Goal: Task Accomplishment & Management: Manage account settings

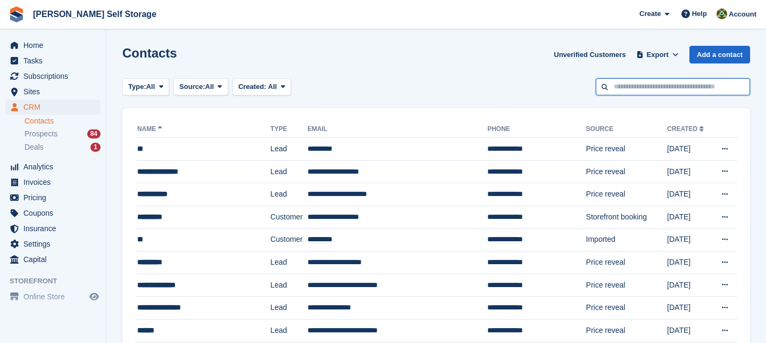
click at [627, 89] on input "text" at bounding box center [673, 87] width 154 height 18
type input "****"
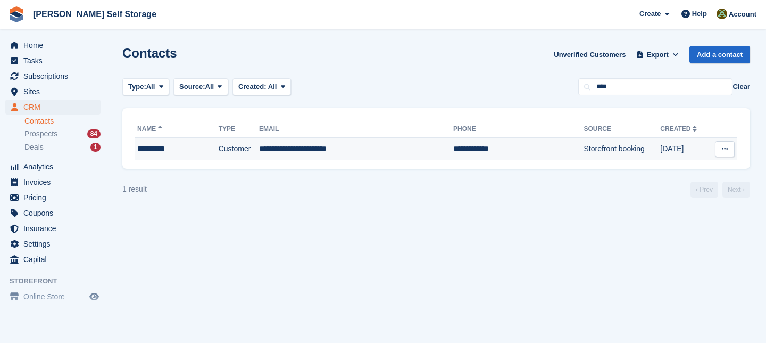
click at [324, 151] on td "**********" at bounding box center [356, 149] width 194 height 22
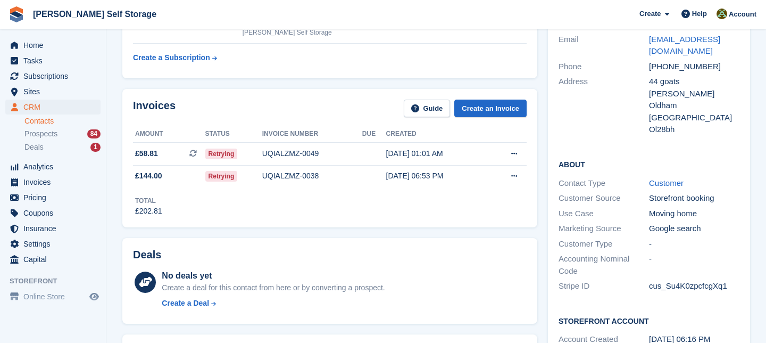
scroll to position [115, 0]
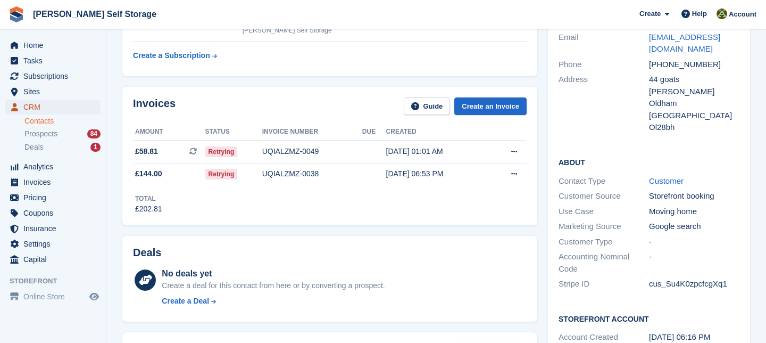
click at [37, 109] on span "CRM" at bounding box center [55, 107] width 64 height 15
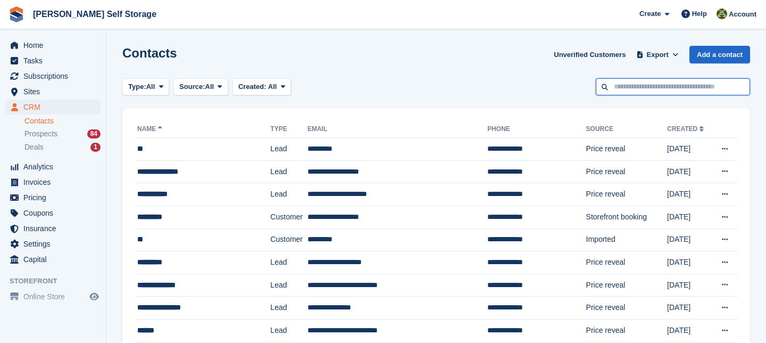
click at [633, 87] on input "text" at bounding box center [673, 87] width 154 height 18
type input "*****"
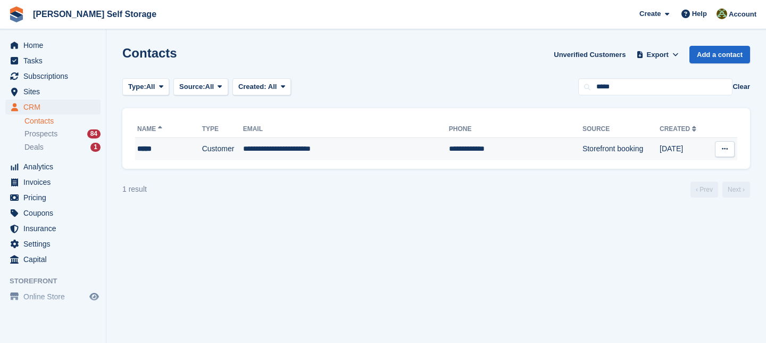
click at [298, 153] on td "**********" at bounding box center [346, 149] width 206 height 22
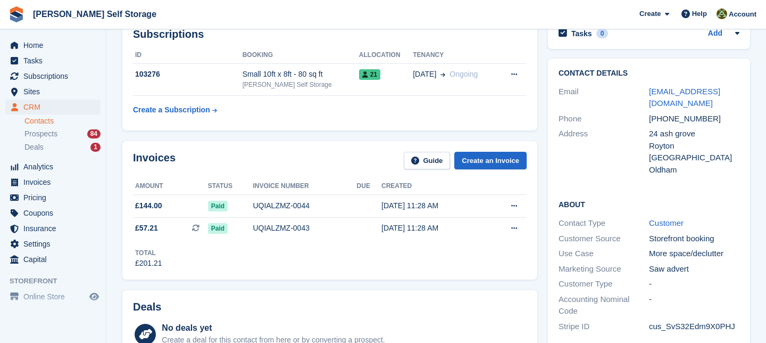
scroll to position [63, 0]
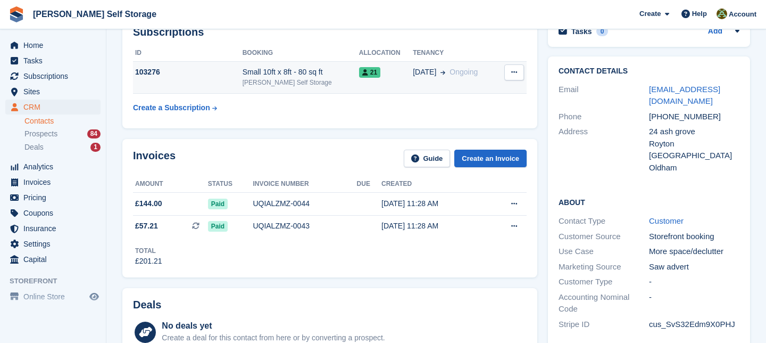
click at [294, 72] on div "Small 10ft x 8ft - 80 sq ft" at bounding box center [301, 72] width 117 height 11
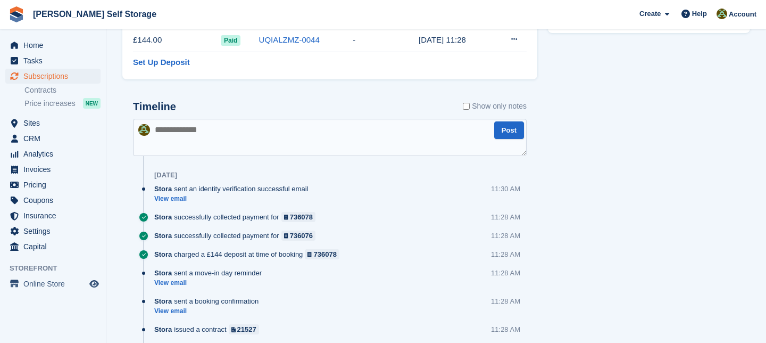
scroll to position [527, 0]
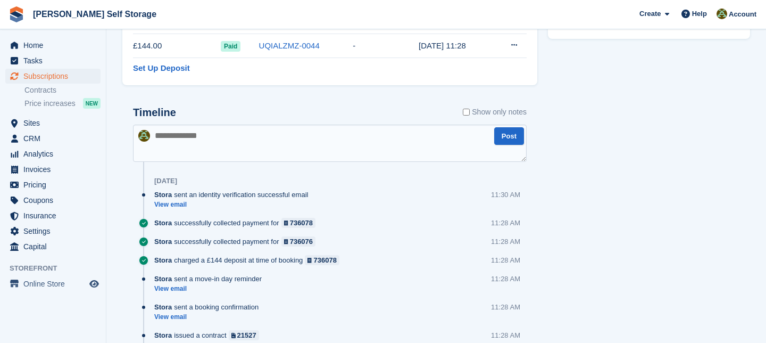
click at [161, 134] on textarea at bounding box center [330, 143] width 394 height 37
type textarea "**********"
click at [508, 138] on button "Post" at bounding box center [509, 136] width 30 height 18
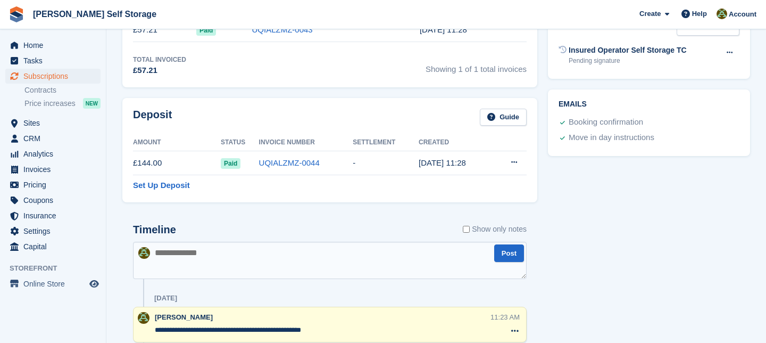
scroll to position [410, 0]
click at [45, 42] on span "Home" at bounding box center [55, 45] width 64 height 15
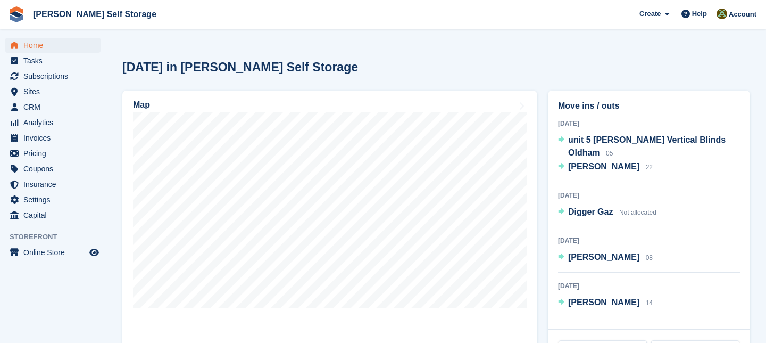
scroll to position [287, 0]
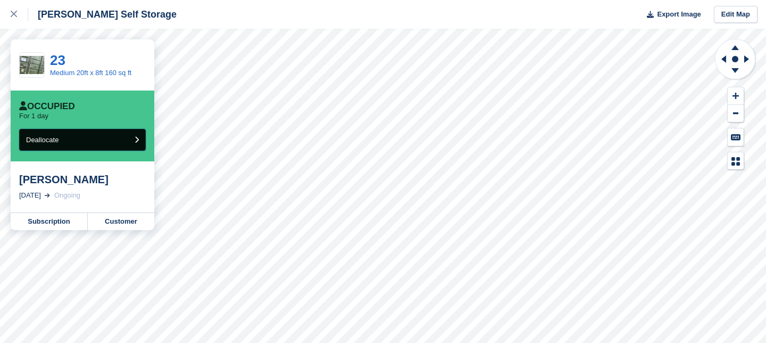
click at [138, 139] on icon "submit" at bounding box center [137, 139] width 4 height 7
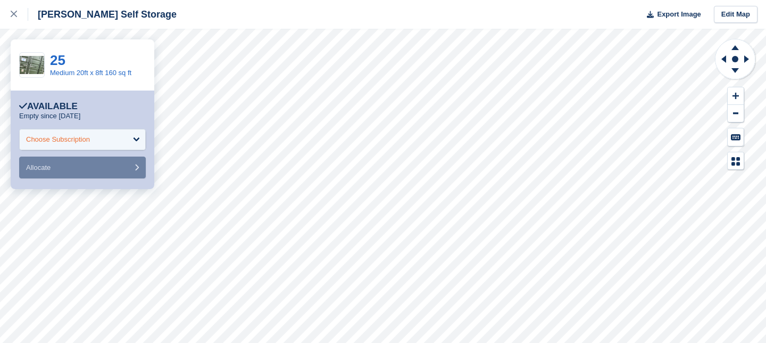
click at [134, 139] on div "Choose Subscription" at bounding box center [82, 139] width 127 height 21
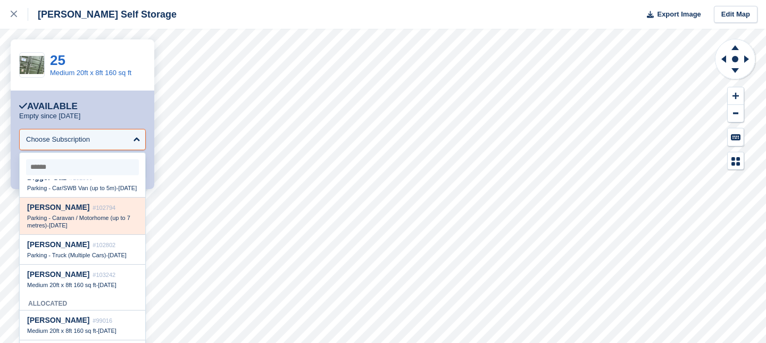
scroll to position [29, 0]
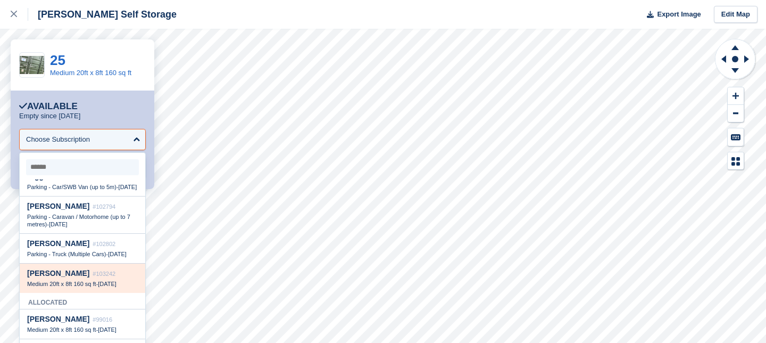
click at [91, 287] on span "Medium 20ft x 8ft 160 sq ft" at bounding box center [61, 283] width 69 height 6
select select "******"
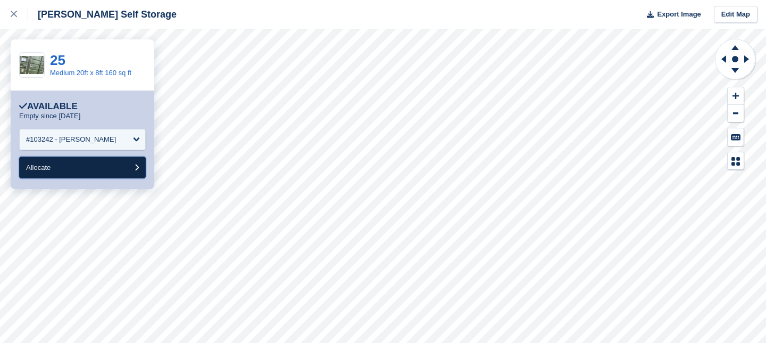
click at [138, 168] on icon "submit" at bounding box center [137, 167] width 4 height 7
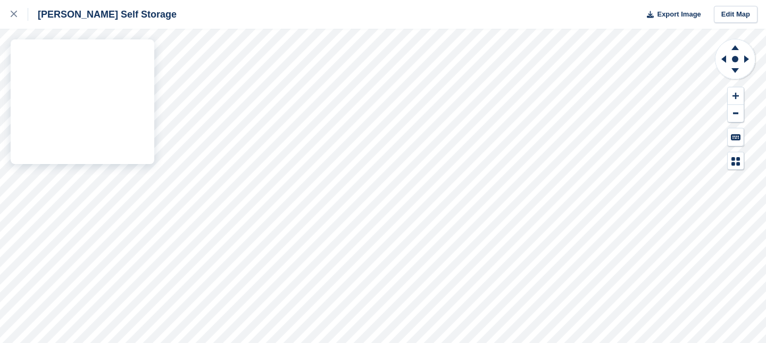
click at [27, 92] on div "[PERSON_NAME] Self Storage Export Image Edit Map" at bounding box center [383, 171] width 766 height 343
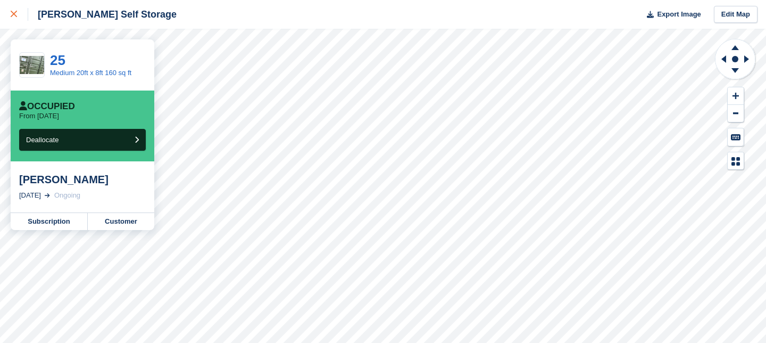
click at [16, 14] on icon at bounding box center [14, 14] width 6 height 6
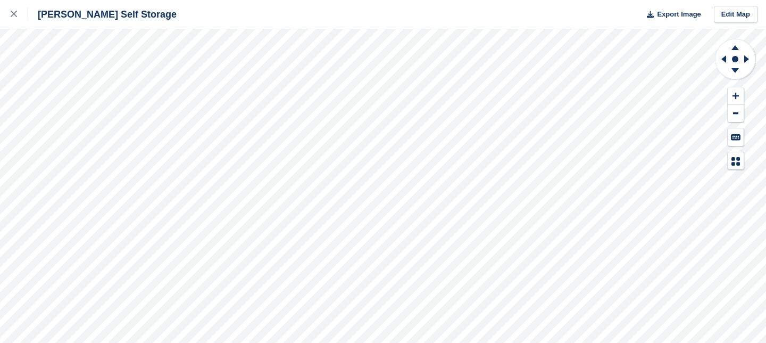
click at [100, 193] on div "Shaw Self Storage Export Image Edit Map" at bounding box center [383, 171] width 766 height 343
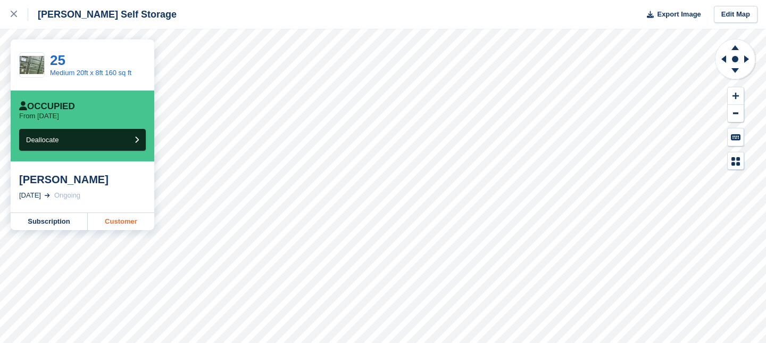
click at [121, 223] on link "Customer" at bounding box center [121, 221] width 67 height 17
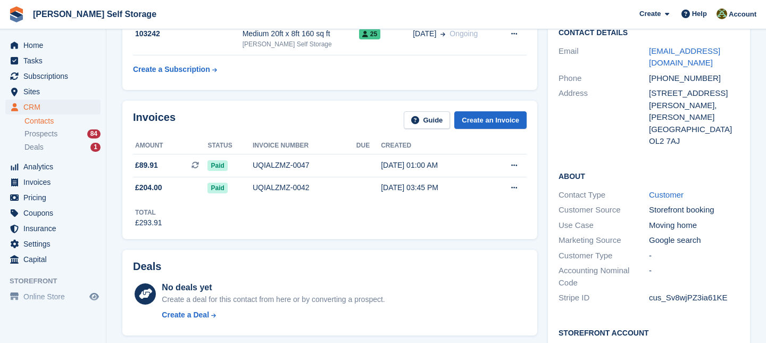
scroll to position [102, 0]
click at [154, 164] on span "£89.91" at bounding box center [146, 164] width 23 height 11
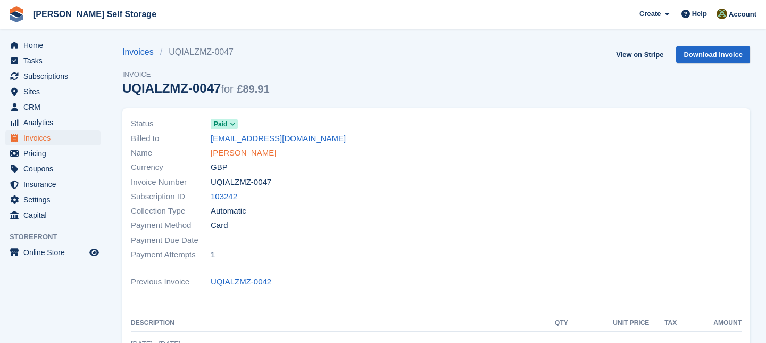
click at [232, 153] on link "[PERSON_NAME]" at bounding box center [243, 153] width 65 height 12
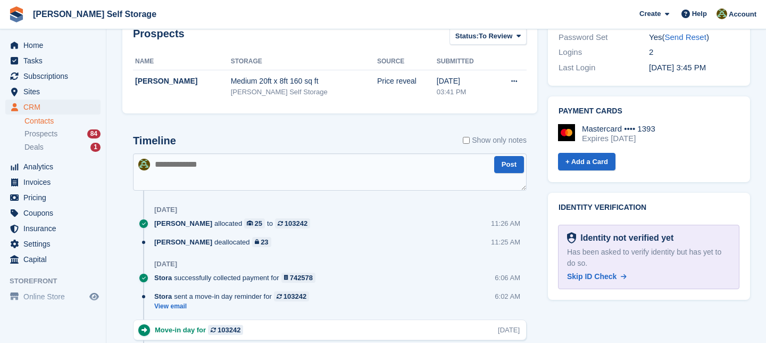
scroll to position [444, 0]
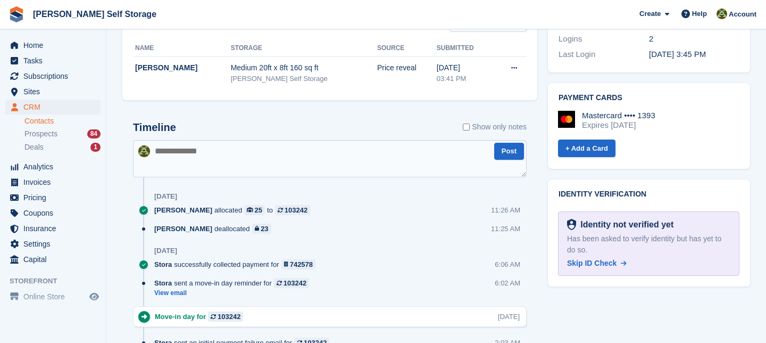
click at [154, 149] on textarea at bounding box center [330, 158] width 394 height 37
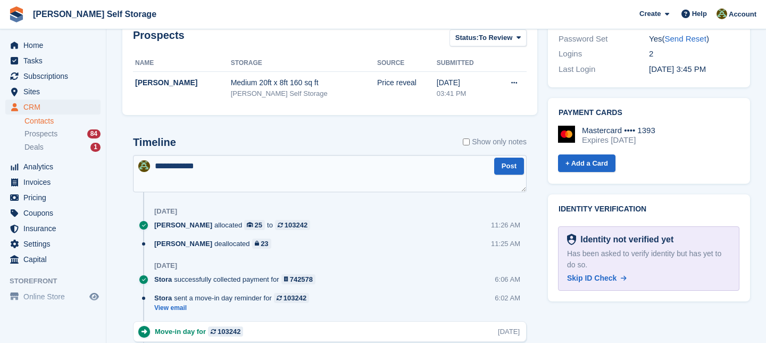
scroll to position [432, 0]
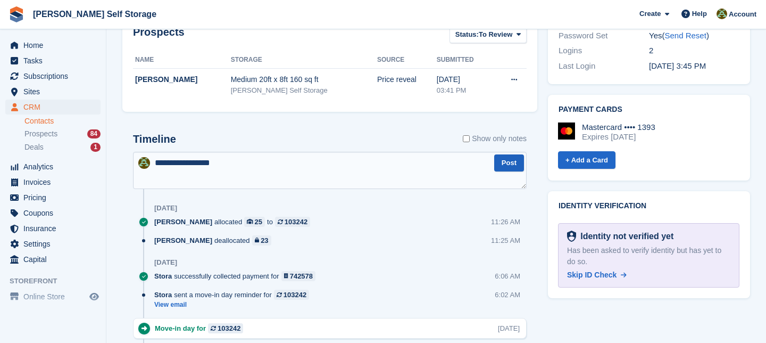
type textarea "**********"
click at [515, 161] on button "Post" at bounding box center [509, 163] width 30 height 18
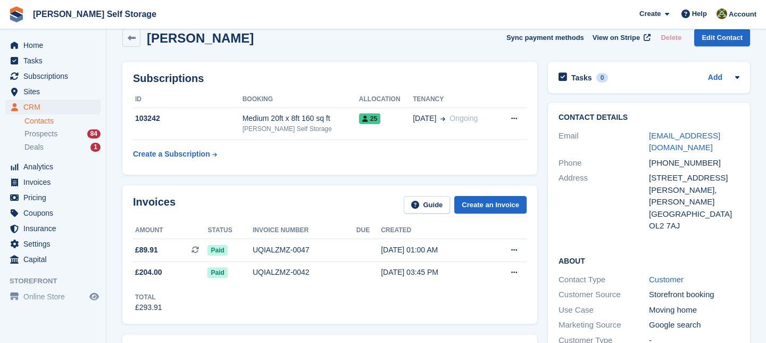
scroll to position [0, 0]
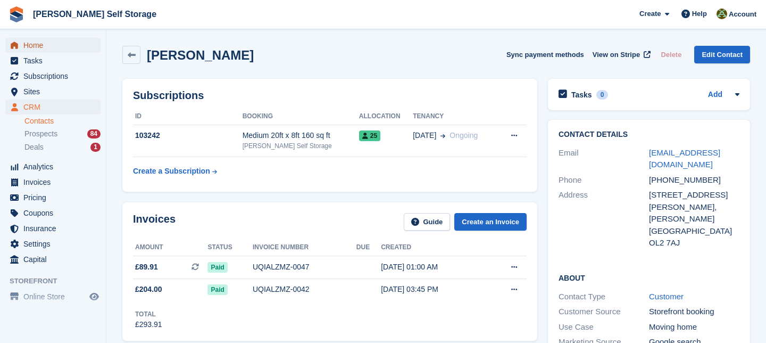
click at [42, 47] on span "Home" at bounding box center [55, 45] width 64 height 15
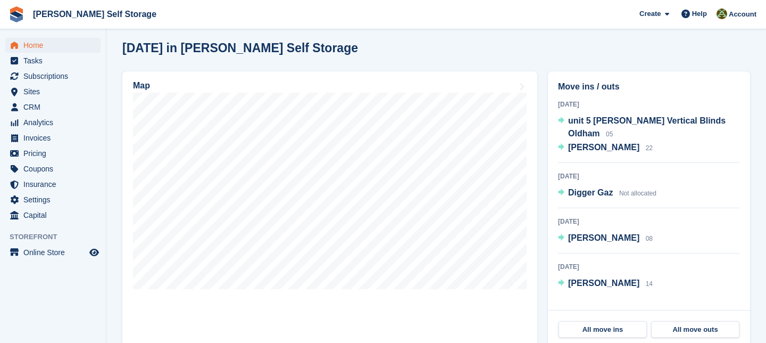
scroll to position [292, 0]
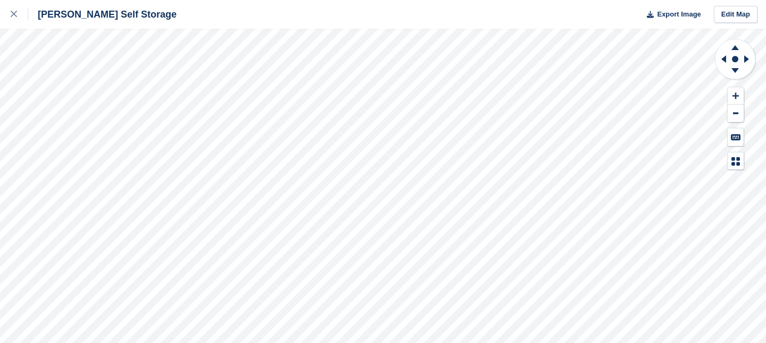
click at [38, 97] on div "[PERSON_NAME] Self Storage Export Image Edit Map" at bounding box center [383, 171] width 766 height 343
click at [60, 84] on div "[PERSON_NAME] Self Storage Export Image Edit Map" at bounding box center [383, 171] width 766 height 343
click at [91, 85] on div "[PERSON_NAME] Self Storage Export Image Edit Map" at bounding box center [383, 171] width 766 height 343
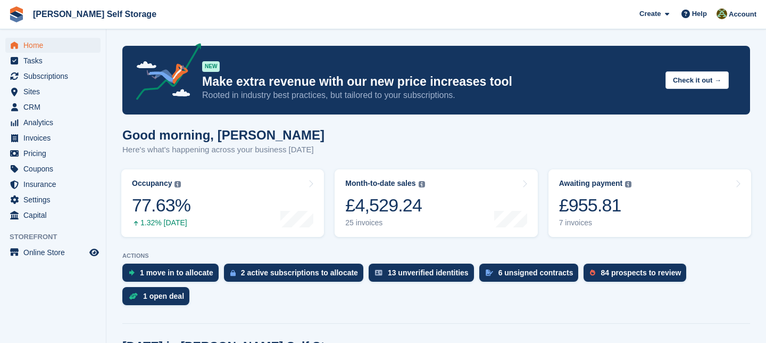
scroll to position [292, 0]
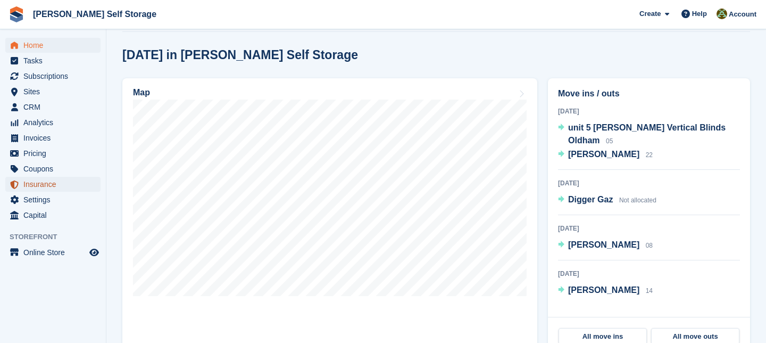
click at [52, 184] on span "Insurance" at bounding box center [55, 184] width 64 height 15
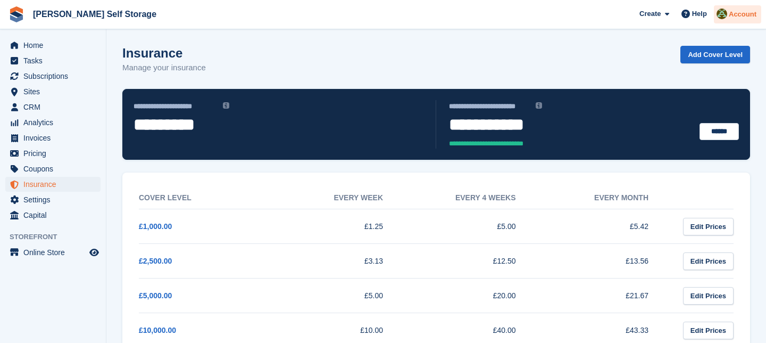
click at [739, 19] on div "Account" at bounding box center [737, 14] width 47 height 19
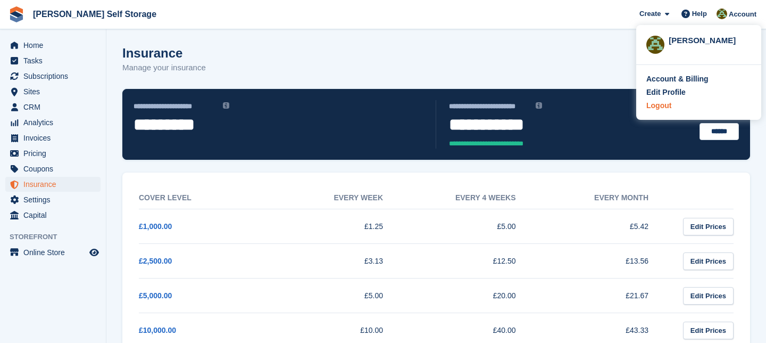
click at [667, 105] on div "Logout" at bounding box center [659, 105] width 25 height 11
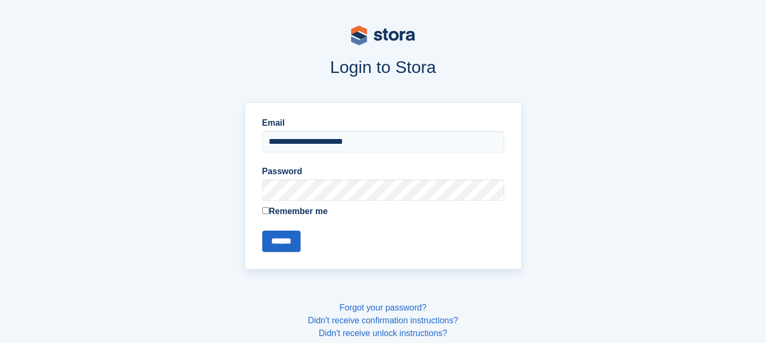
drag, startPoint x: 378, startPoint y: 147, endPoint x: 253, endPoint y: 143, distance: 125.1
click at [253, 143] on div "**********" at bounding box center [383, 185] width 277 height 167
type input "**********"
click at [286, 241] on input "******" at bounding box center [281, 240] width 38 height 21
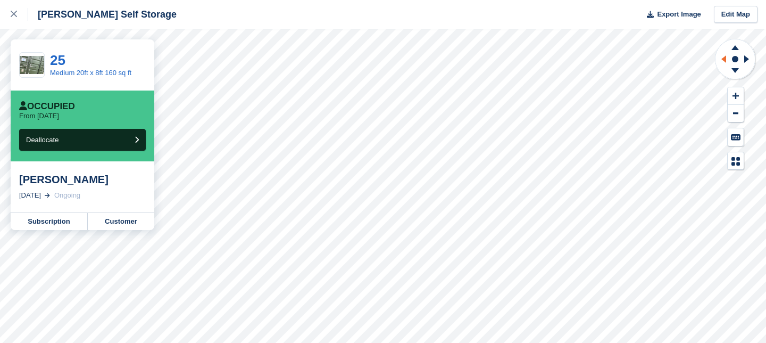
click at [724, 57] on icon at bounding box center [724, 58] width 5 height 7
click at [725, 55] on g at bounding box center [722, 59] width 13 height 28
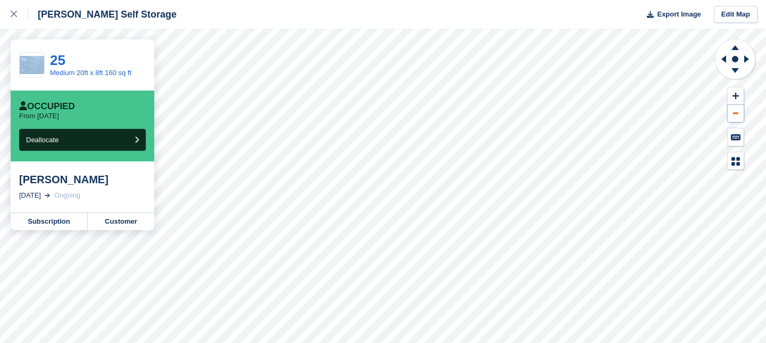
click at [737, 115] on button at bounding box center [736, 114] width 16 height 18
click at [13, 12] on icon at bounding box center [14, 14] width 6 height 6
